Goal: Find contact information: Find contact information

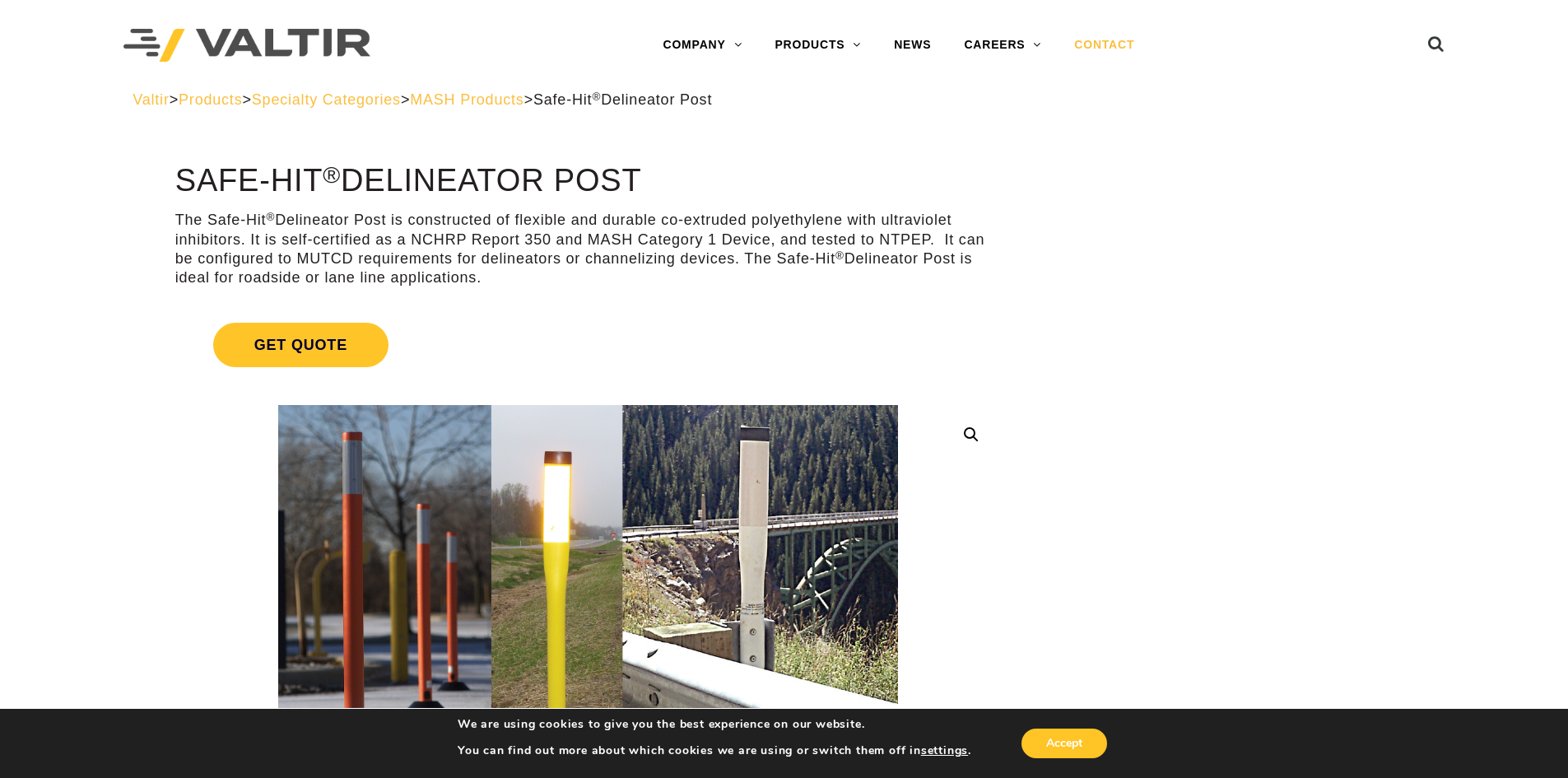
click at [1124, 38] on link "CONTACT" at bounding box center [1105, 46] width 93 height 33
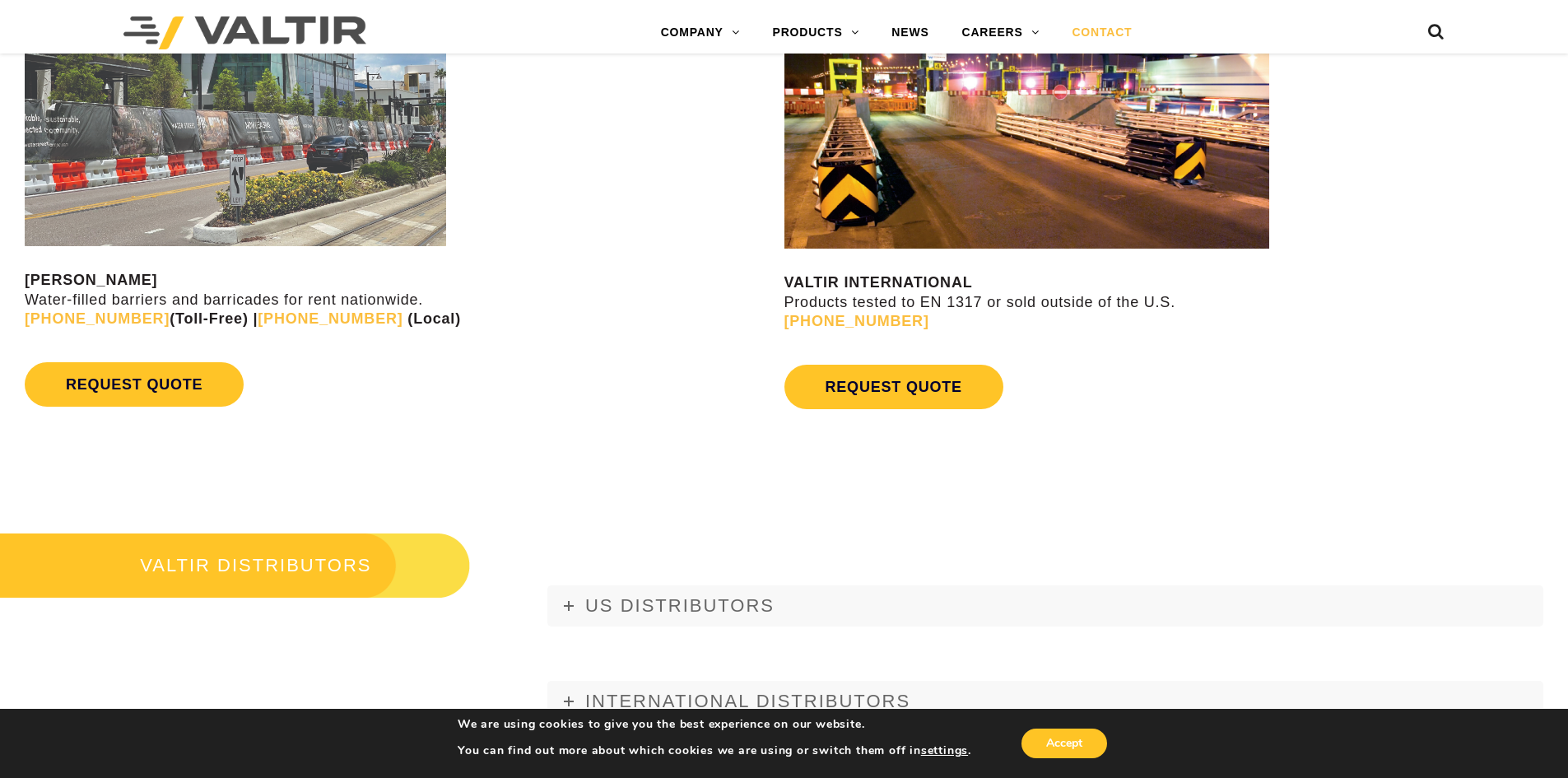
scroll to position [1894, 0]
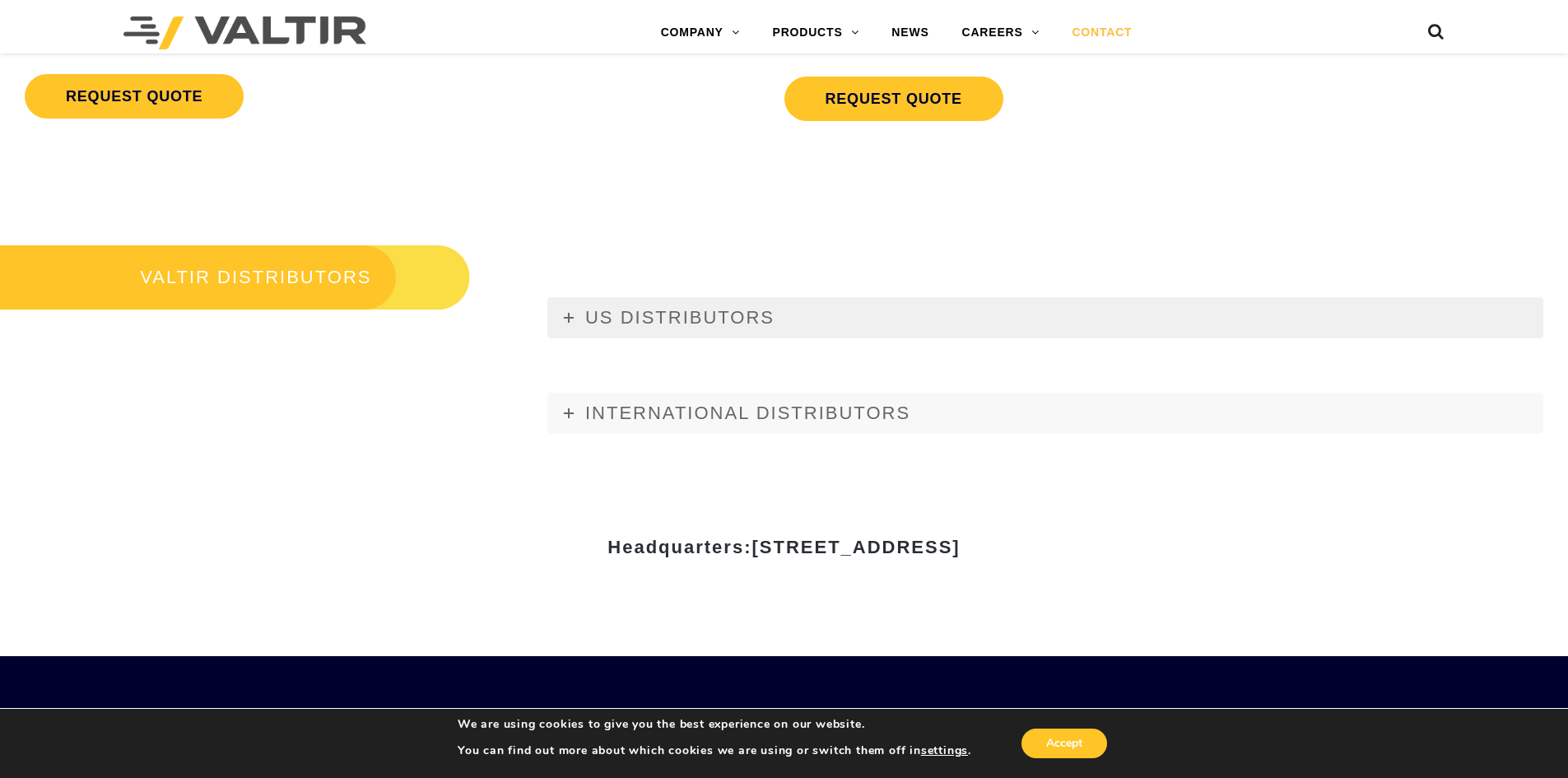
click at [569, 316] on icon at bounding box center [569, 318] width 10 height 10
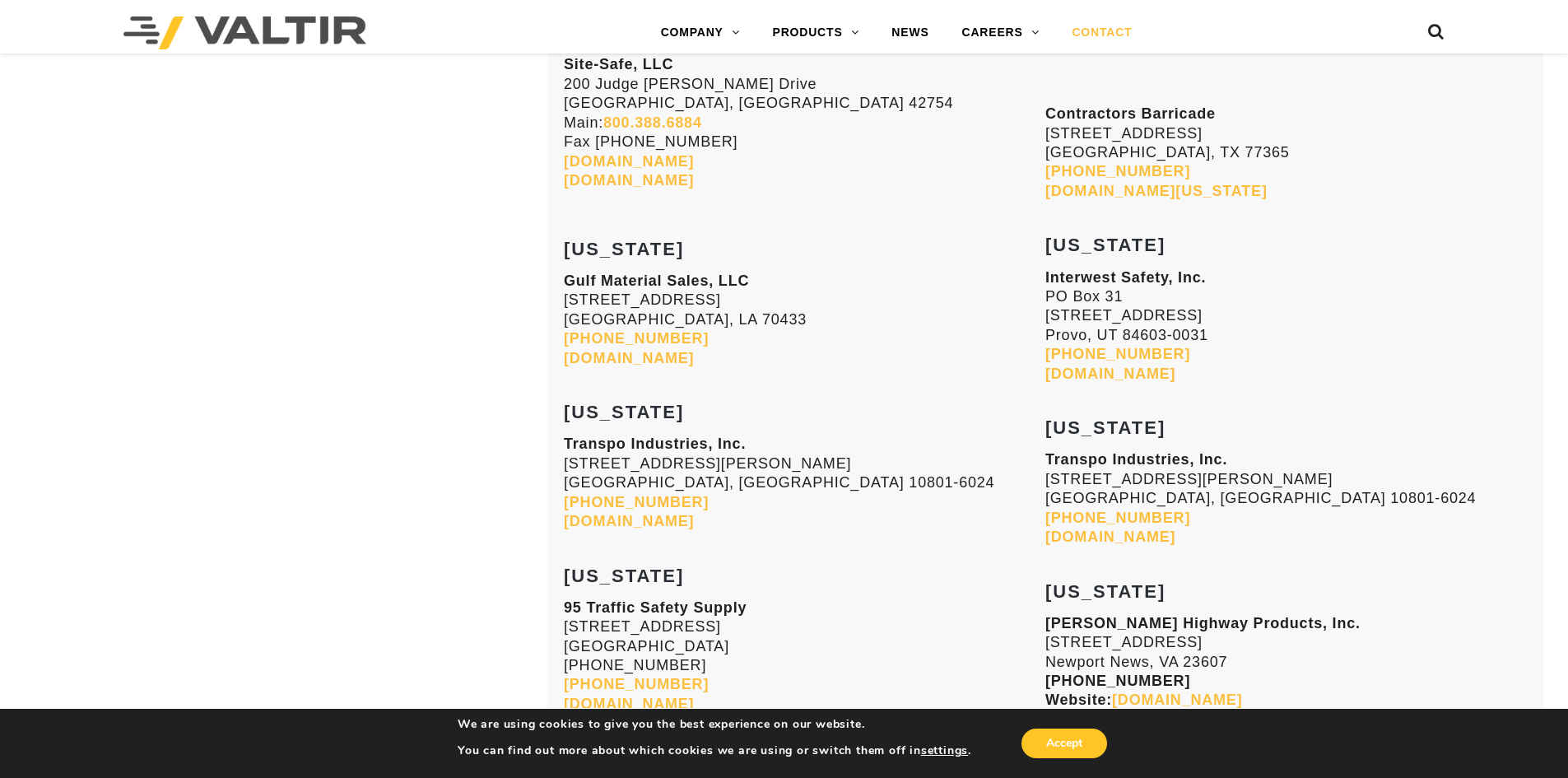
scroll to position [5188, 0]
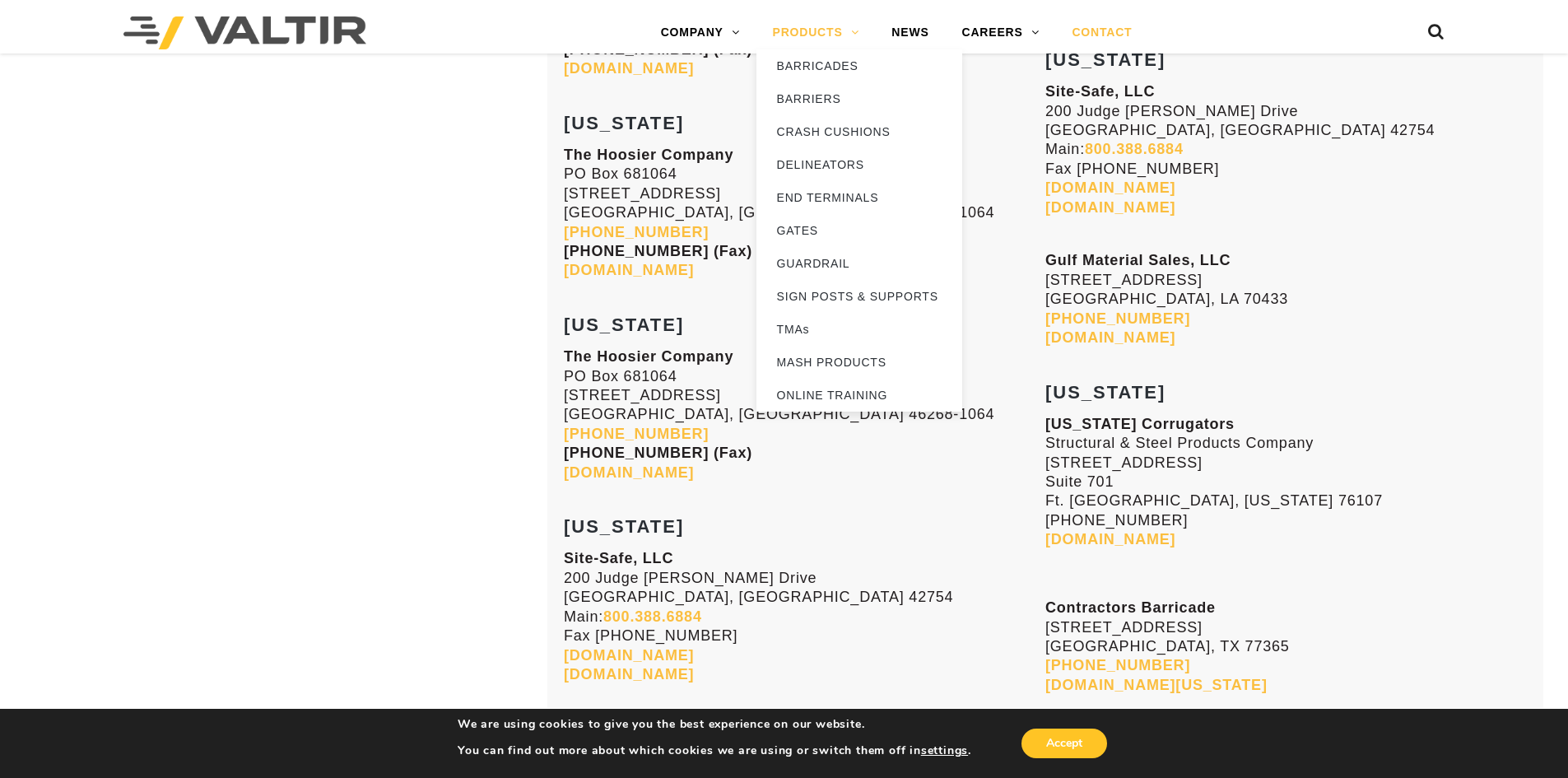
click at [858, 34] on link "PRODUCTS" at bounding box center [816, 33] width 119 height 33
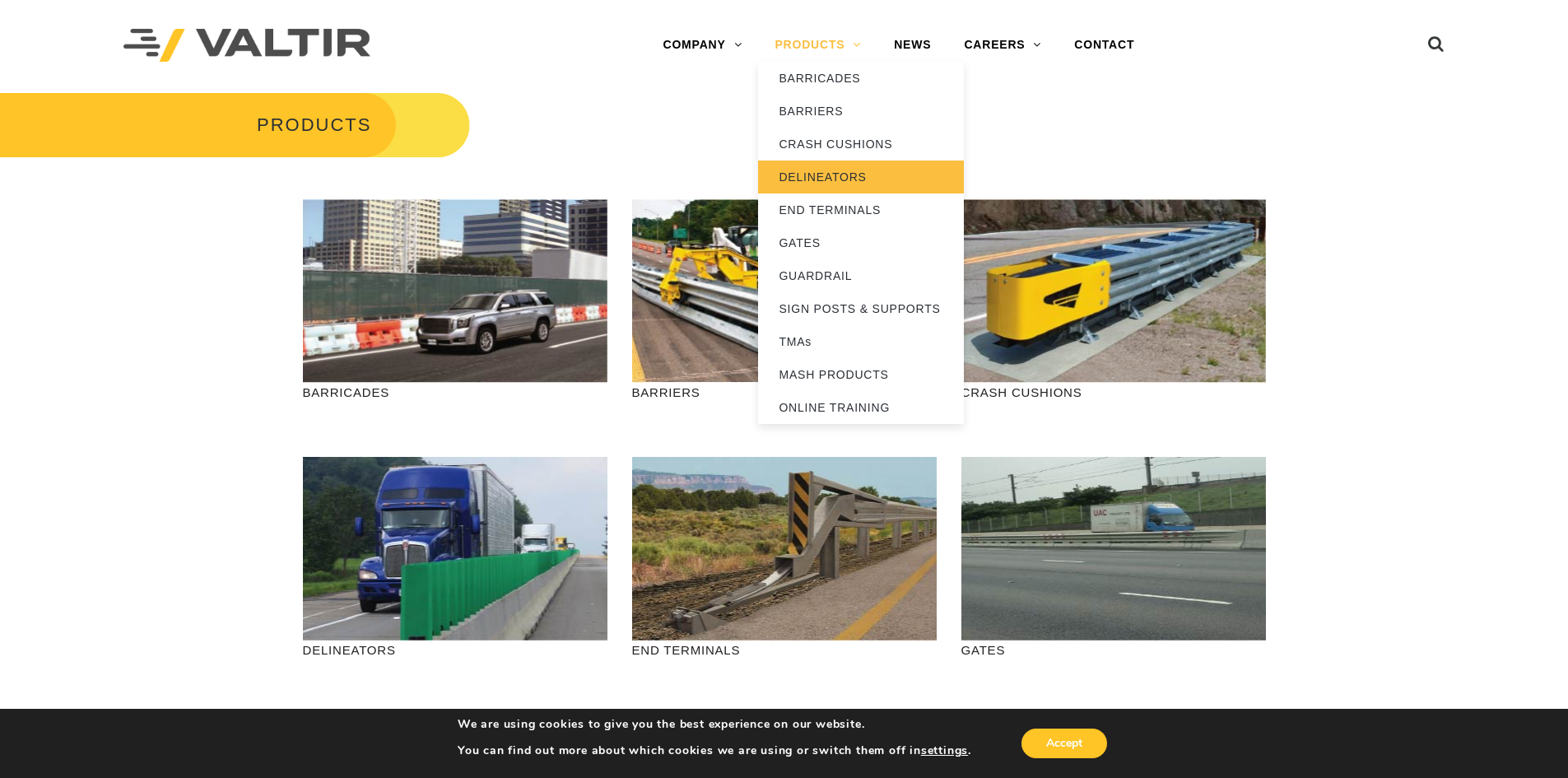
click at [826, 174] on link "DELINEATORS" at bounding box center [861, 178] width 206 height 33
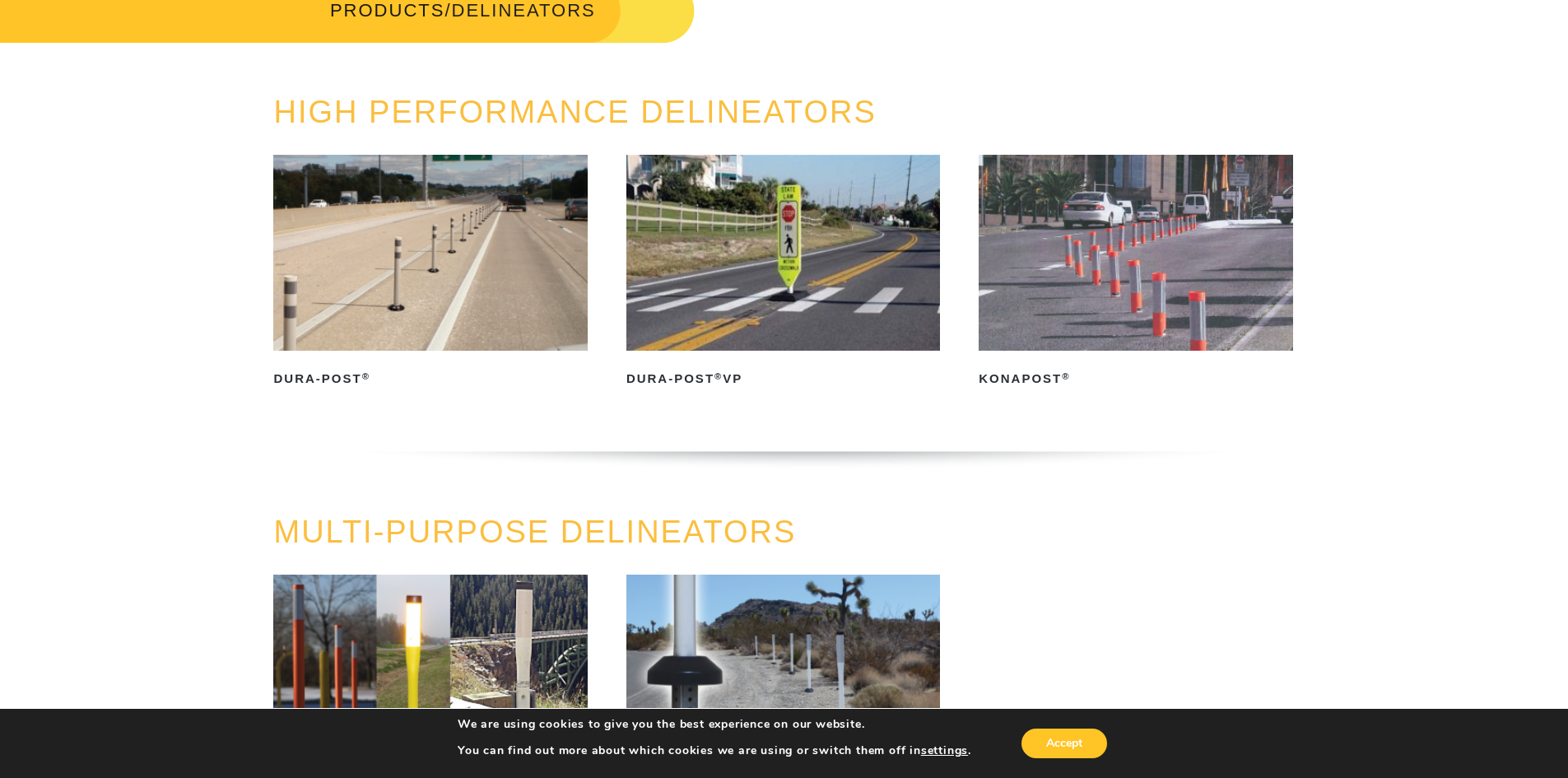
scroll to position [329, 0]
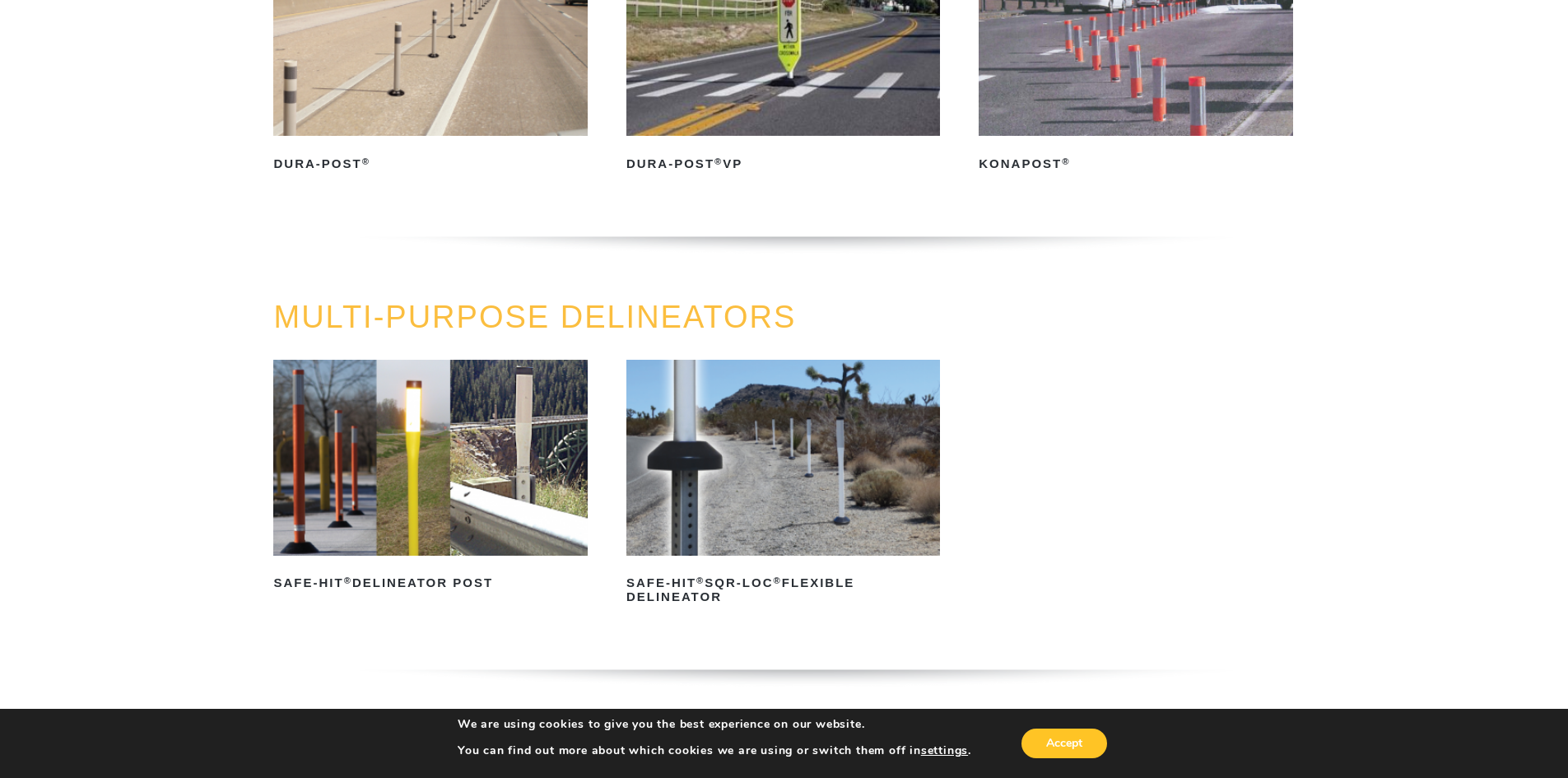
click at [405, 454] on img at bounding box center [430, 458] width 313 height 196
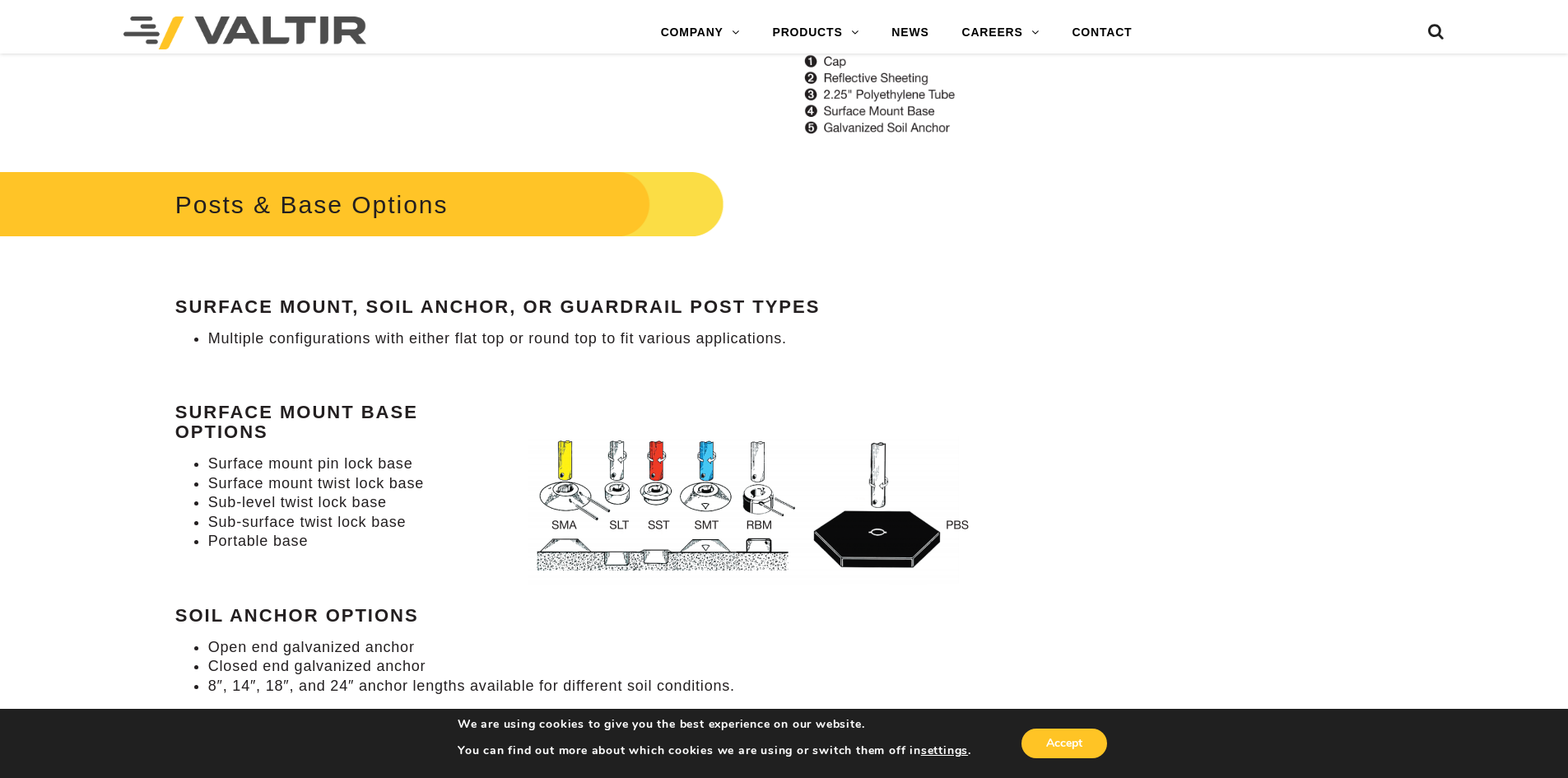
scroll to position [1729, 0]
